Goal: Check status: Check status

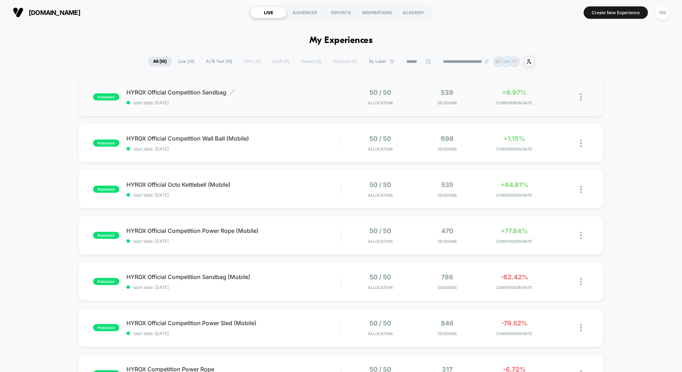
click at [296, 104] on span "start date: [DATE]" at bounding box center [233, 102] width 214 height 5
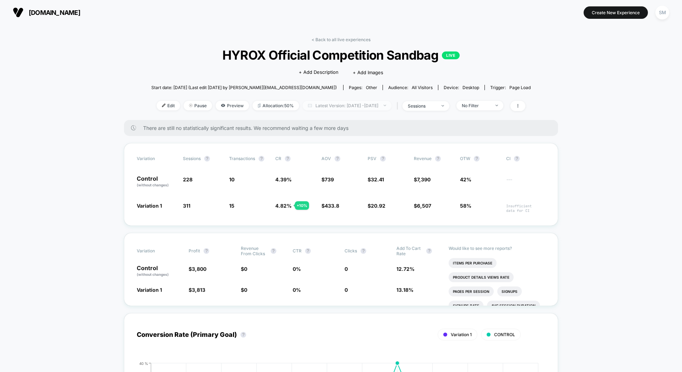
click at [332, 106] on span "Latest Version: [DATE] - [DATE]" at bounding box center [347, 106] width 89 height 10
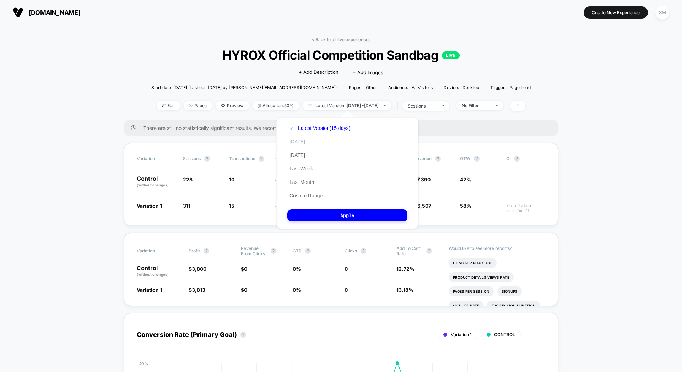
click at [304, 143] on button "[DATE]" at bounding box center [297, 142] width 20 height 6
click at [382, 222] on div "Latest Version (15 days) [DATE] [DATE] Last Week Last Month Custom Range Apply" at bounding box center [347, 174] width 142 height 112
click at [377, 219] on button "Apply" at bounding box center [347, 216] width 120 height 12
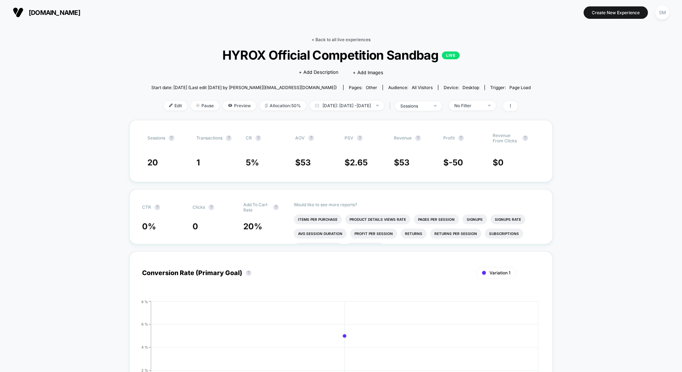
click at [312, 39] on link "< Back to all live experiences" at bounding box center [341, 39] width 59 height 5
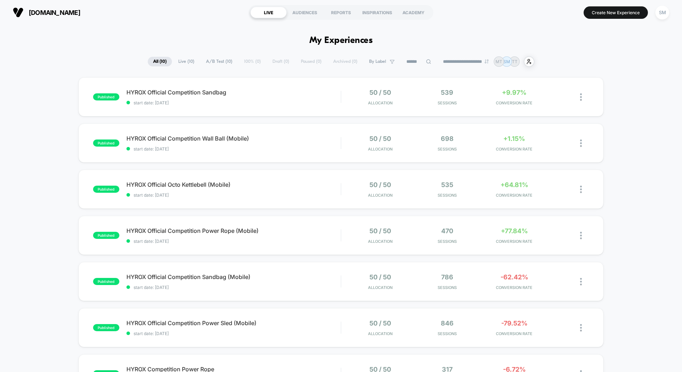
click at [103, 57] on div "**********" at bounding box center [341, 61] width 682 height 10
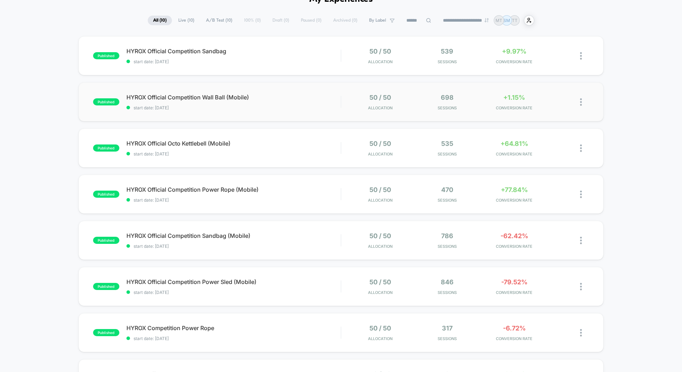
click at [581, 102] on img at bounding box center [581, 101] width 2 height 7
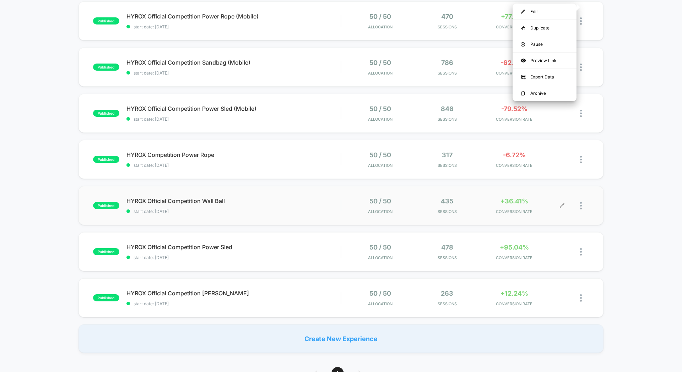
scroll to position [215, 0]
click at [578, 207] on div at bounding box center [575, 205] width 27 height 17
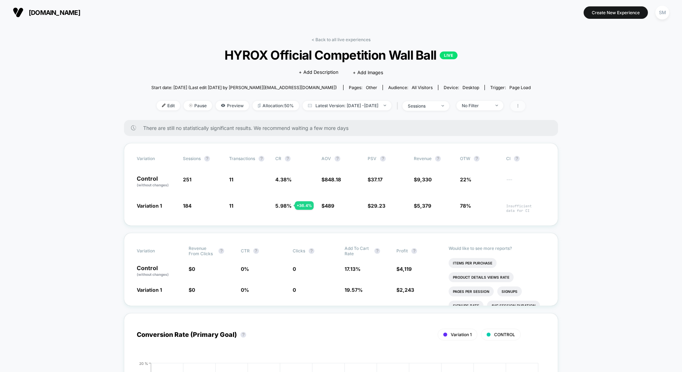
click at [520, 104] on icon at bounding box center [518, 106] width 4 height 4
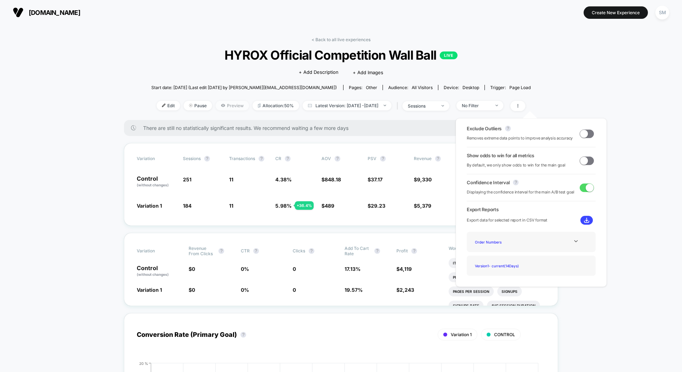
click at [217, 104] on span "Preview" at bounding box center [232, 106] width 33 height 10
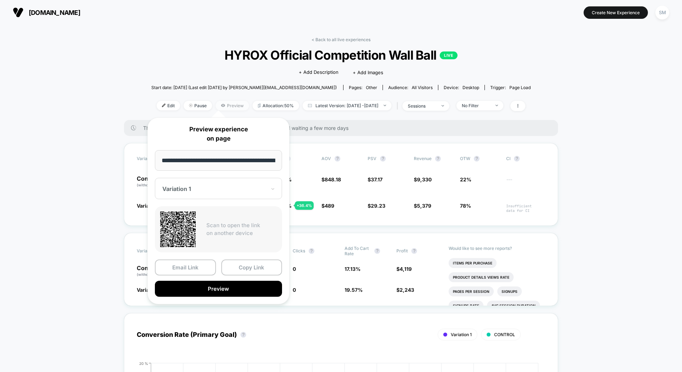
scroll to position [0, 74]
click at [229, 298] on div "**********" at bounding box center [218, 211] width 142 height 187
click at [235, 293] on button "Preview" at bounding box center [218, 289] width 127 height 16
